Goal: Task Accomplishment & Management: Complete application form

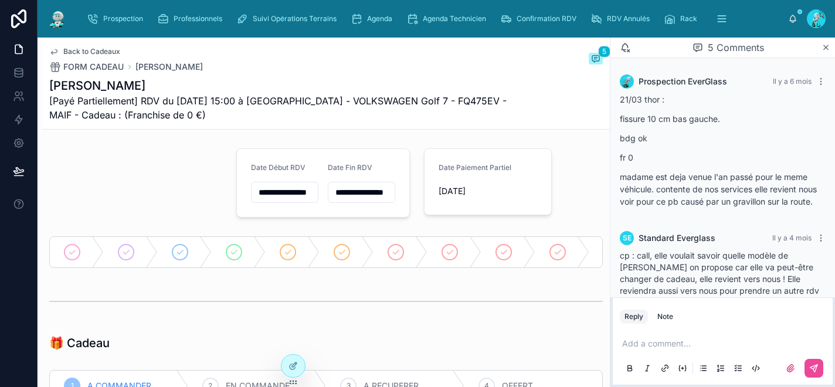
scroll to position [332, 0]
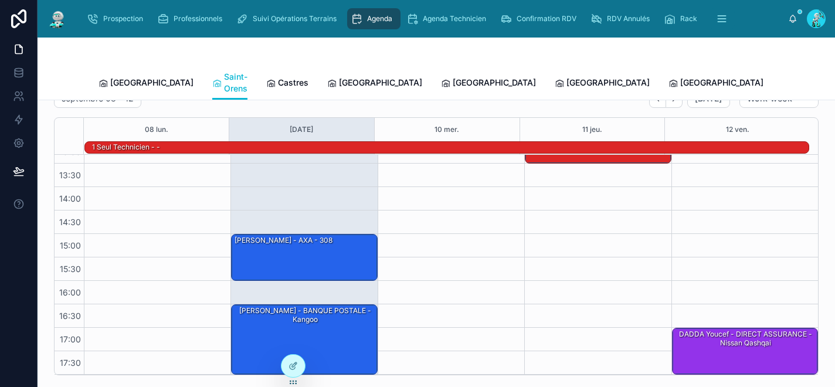
scroll to position [171, 0]
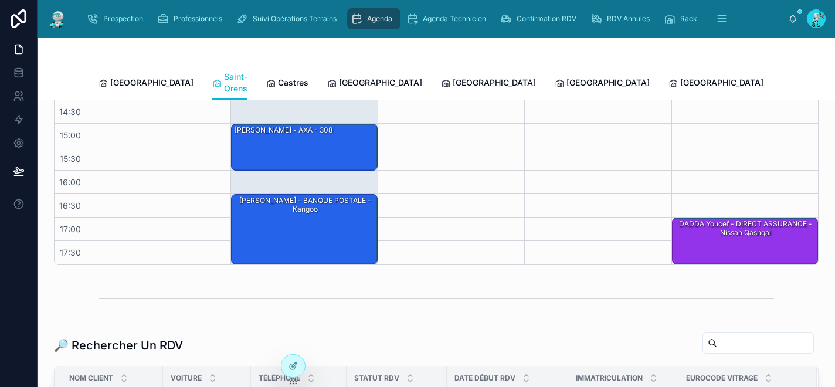
click at [684, 223] on div "DADDA Youcef - DIRECT ASSURANCE - Nissan qashqai" at bounding box center [745, 228] width 142 height 19
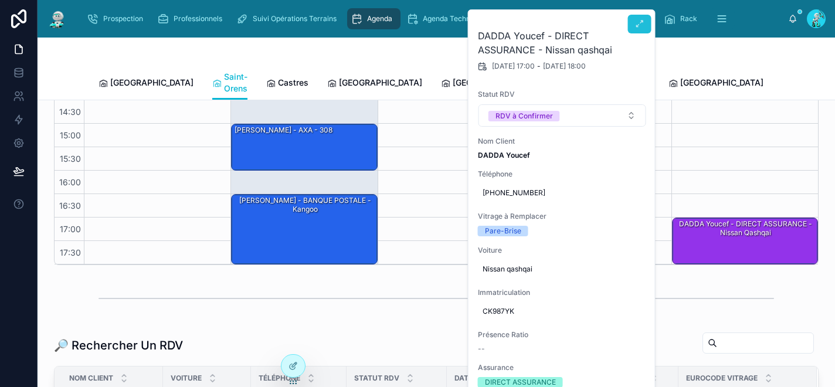
click at [642, 27] on icon at bounding box center [639, 23] width 9 height 9
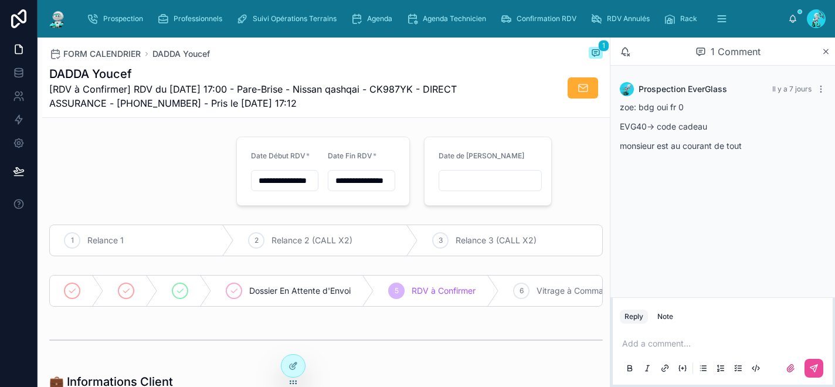
click at [665, 340] on p at bounding box center [725, 344] width 206 height 12
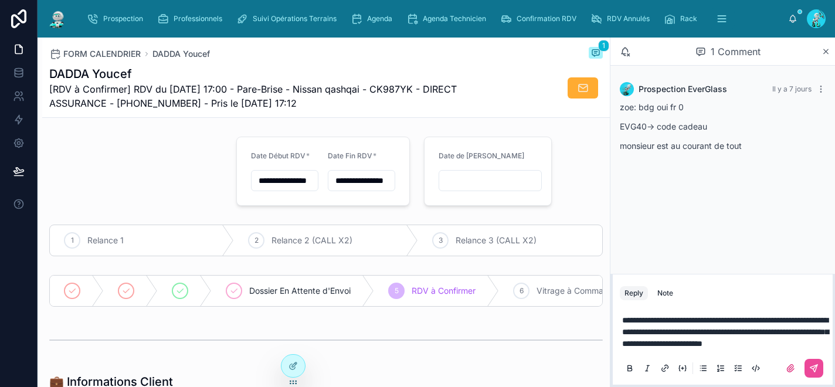
click at [819, 334] on p "**********" at bounding box center [725, 331] width 206 height 35
click at [814, 372] on icon at bounding box center [813, 367] width 9 height 9
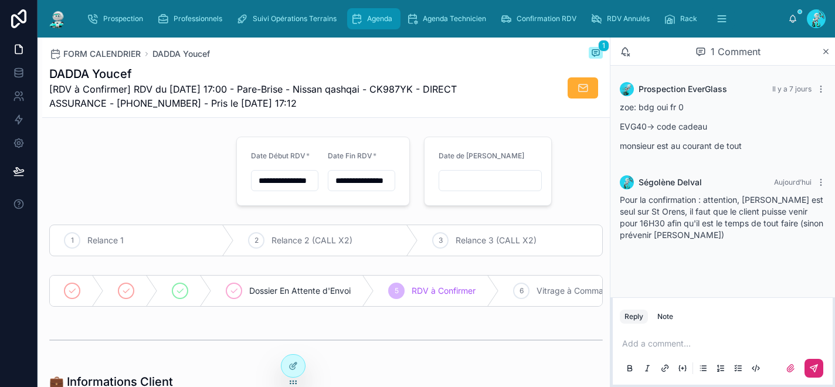
click at [376, 20] on span "Agenda" at bounding box center [379, 18] width 25 height 9
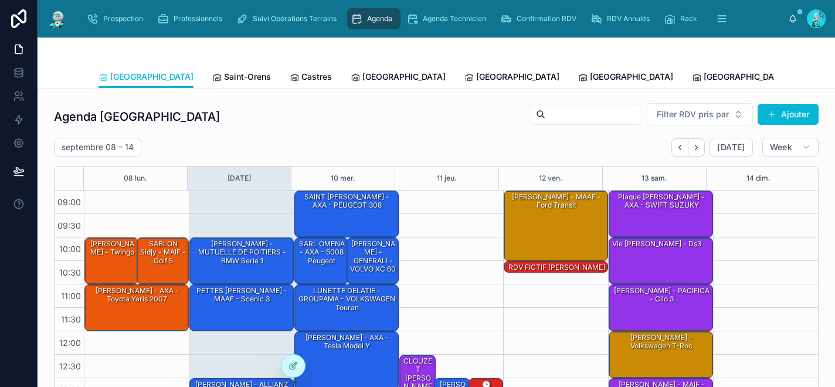
scroll to position [189, 0]
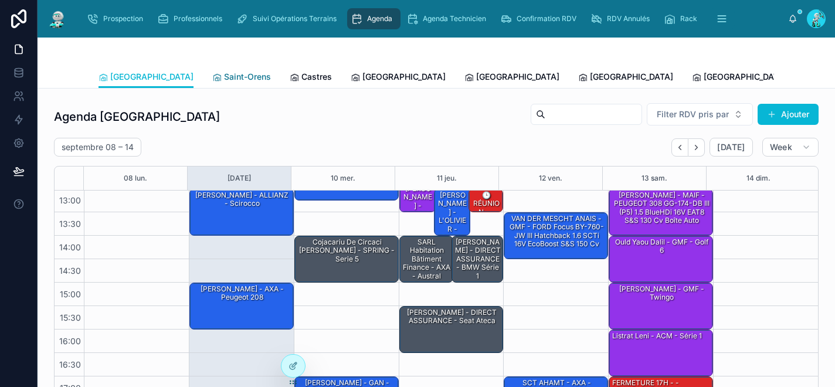
click at [224, 73] on span "Saint-Orens" at bounding box center [247, 77] width 47 height 12
